Goal: Task Accomplishment & Management: Complete application form

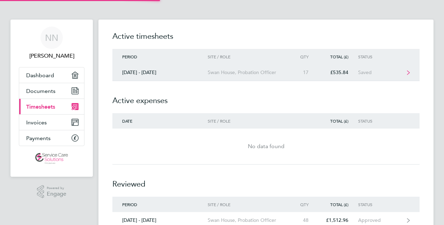
click at [311, 77] on link "[DATE] - [DATE] [GEOGRAPHIC_DATA], Probation Officer 17 £535.84 Saved" at bounding box center [265, 72] width 307 height 17
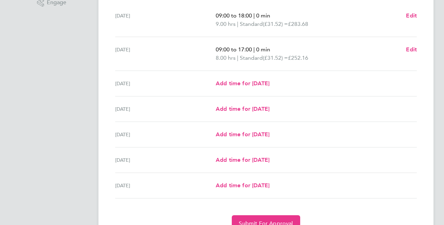
scroll to position [209, 0]
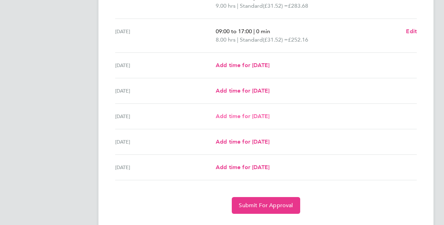
click at [227, 114] on span "Add time for [DATE]" at bounding box center [243, 116] width 54 height 7
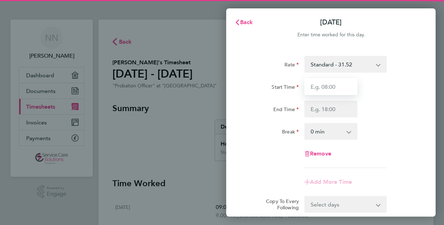
click at [331, 93] on input "Start Time" at bounding box center [330, 86] width 53 height 17
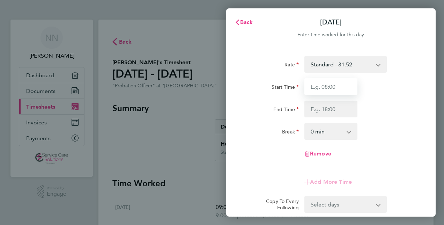
type input "1"
type input "12:00"
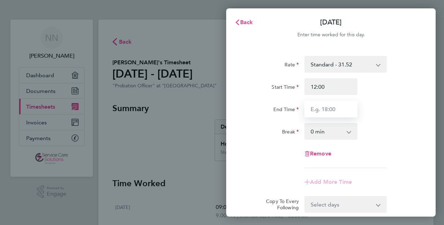
click at [335, 106] on input "End Time" at bounding box center [330, 109] width 53 height 17
type input "15:00"
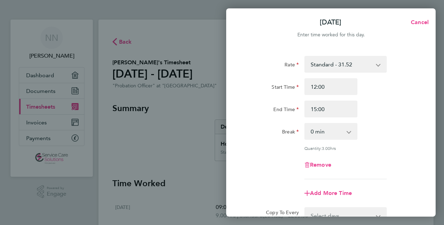
click at [374, 133] on div "Break 0 min 15 min 30 min 45 min 60 min 75 min 90 min" at bounding box center [331, 131] width 176 height 17
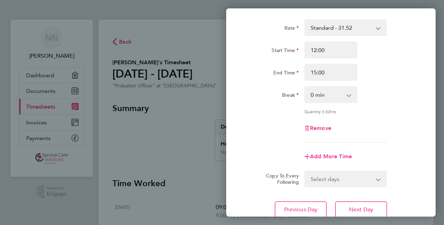
scroll to position [70, 0]
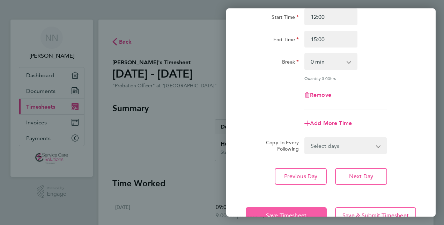
click at [275, 209] on button "Save Timesheet" at bounding box center [286, 215] width 81 height 17
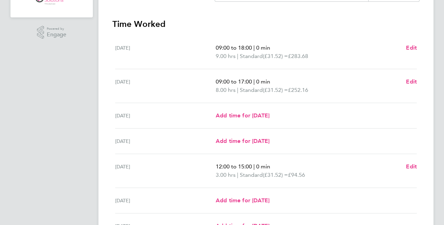
scroll to position [175, 0]
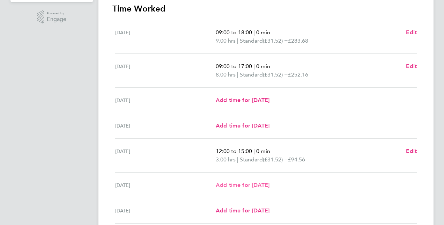
click at [246, 186] on span "Add time for [DATE]" at bounding box center [243, 185] width 54 height 7
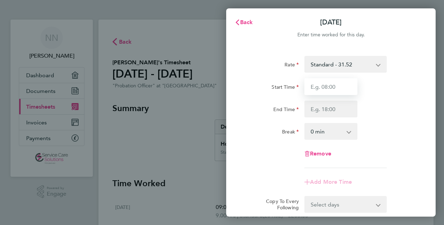
click at [339, 84] on input "Start Time" at bounding box center [330, 86] width 53 height 17
type input "09:00"
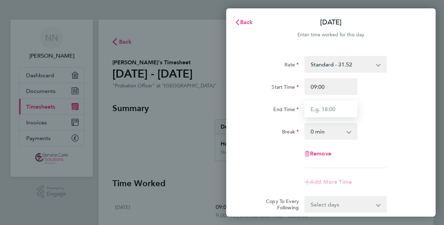
click at [336, 113] on input "End Time" at bounding box center [330, 109] width 53 height 17
type input "15:45"
click at [386, 110] on div "End Time 15:45" at bounding box center [331, 109] width 176 height 17
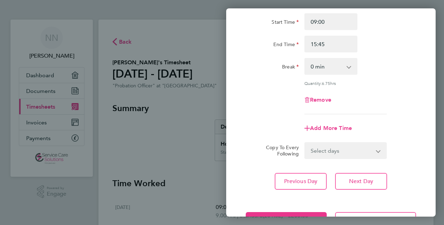
scroll to position [70, 0]
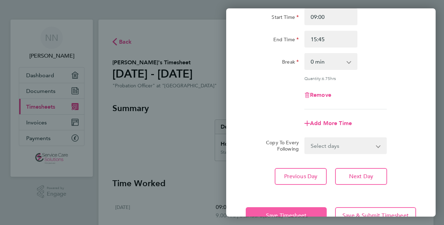
click at [267, 209] on button "Save Timesheet" at bounding box center [286, 215] width 81 height 17
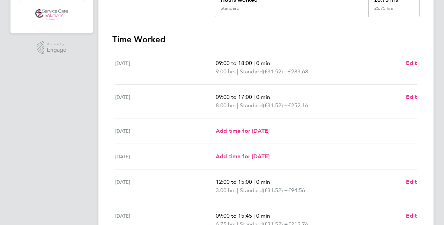
scroll to position [209, 0]
